Goal: Task Accomplishment & Management: Use online tool/utility

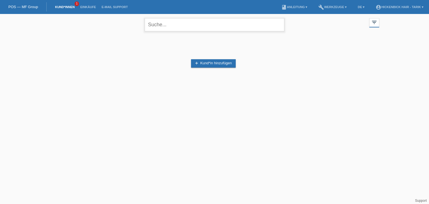
click at [196, 27] on input "text" at bounding box center [215, 24] width 140 height 13
type input "[PERSON_NAME]"
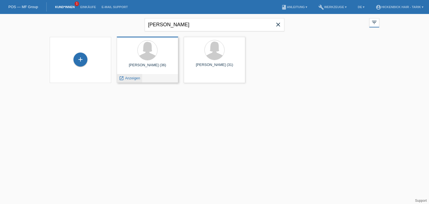
click at [135, 76] on span "Anzeigen" at bounding box center [132, 78] width 15 height 4
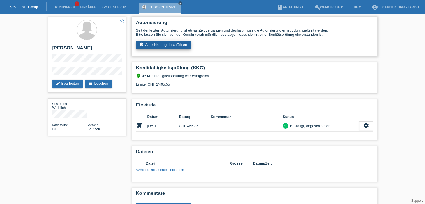
click at [177, 45] on link "assignment_turned_in Autorisierung durchführen" at bounding box center [163, 45] width 55 height 8
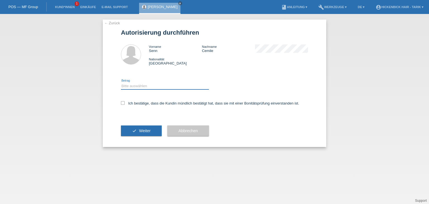
click at [148, 88] on select "Bitte auswählen CHF 1.00 - CHF 499.00 CHF 500.00 - CHF 1'999.00 CHF 2'000.00 - …" at bounding box center [165, 86] width 88 height 7
select select "3"
click at [121, 83] on select "Bitte auswählen CHF 1.00 - CHF 499.00 CHF 500.00 - CHF 1'999.00 CHF 2'000.00 - …" at bounding box center [165, 86] width 88 height 7
click at [120, 103] on div "← Zurück Autorisierung durchführen Vorname Senn Nachname Cemile Nationalität Sc…" at bounding box center [215, 83] width 224 height 127
click at [121, 103] on icon at bounding box center [123, 103] width 4 height 4
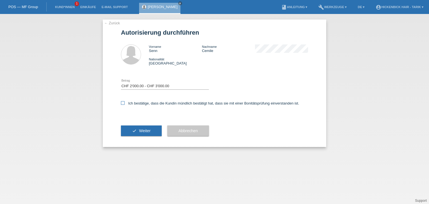
click at [121, 103] on input "Ich bestätige, dass die Kundin mündlich bestätigt hat, dass sie mit einer Bonit…" at bounding box center [123, 103] width 4 height 4
checkbox input "true"
click at [147, 129] on span "Weiter" at bounding box center [144, 131] width 11 height 4
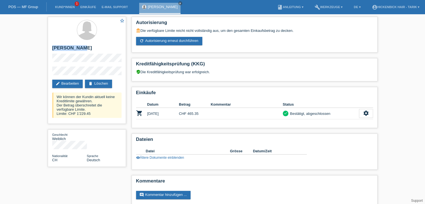
drag, startPoint x: 83, startPoint y: 48, endPoint x: 36, endPoint y: 48, distance: 47.5
click at [36, 48] on div "star_border Senn Cemile edit Bearbeiten delete Löschen Wir können der Kundin ak…" at bounding box center [212, 113] width 425 height 198
copy h2 "[PERSON_NAME]"
click at [70, 9] on link "Kund*innen" at bounding box center [64, 6] width 25 height 3
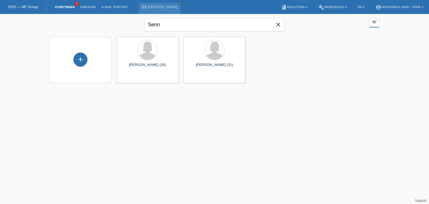
click at [274, 23] on span "close" at bounding box center [278, 25] width 11 height 8
click at [375, 24] on icon "filter_list" at bounding box center [374, 22] width 6 height 6
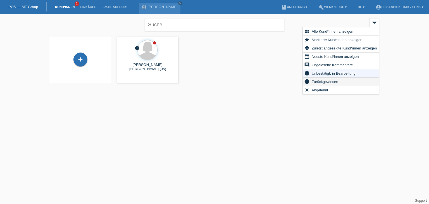
click at [321, 80] on span "Zurückgewiesen" at bounding box center [325, 81] width 28 height 7
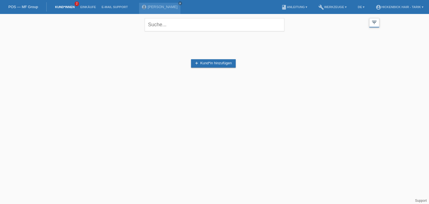
click at [376, 23] on icon "filter_list" at bounding box center [374, 22] width 6 height 6
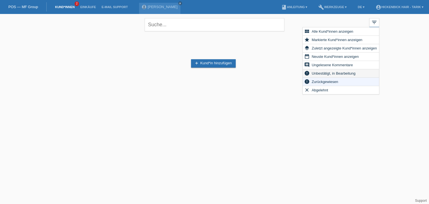
click at [336, 74] on span "Unbestätigt, in Bearbeitung" at bounding box center [334, 73] width 46 height 7
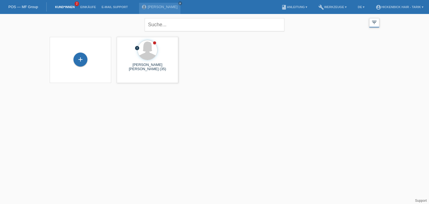
click at [378, 23] on div "filter_list" at bounding box center [375, 22] width 10 height 9
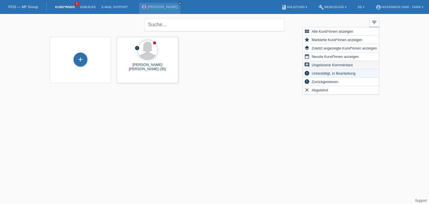
click at [325, 65] on span "Ungelesene Kommentare" at bounding box center [332, 64] width 43 height 7
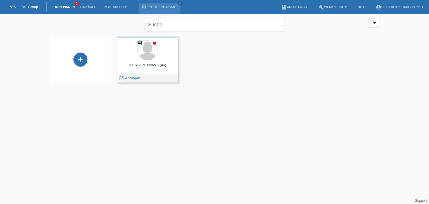
click at [129, 79] on span "Anzeigen" at bounding box center [132, 78] width 15 height 4
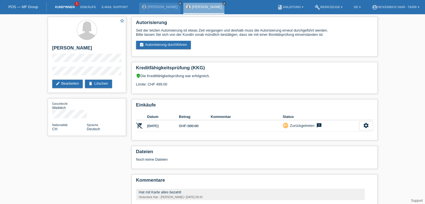
click at [67, 9] on link "Kund*innen" at bounding box center [64, 6] width 25 height 3
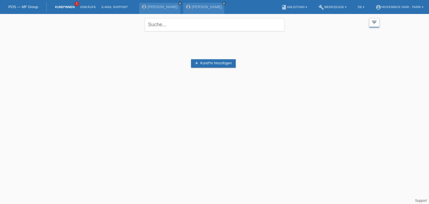
click at [370, 22] on div "filter_list" at bounding box center [375, 22] width 10 height 9
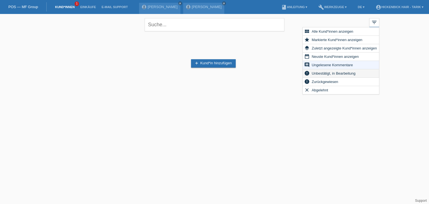
click at [338, 73] on span "Unbestätigt, in Bearbeitung" at bounding box center [334, 73] width 46 height 7
